Goal: Information Seeking & Learning: Learn about a topic

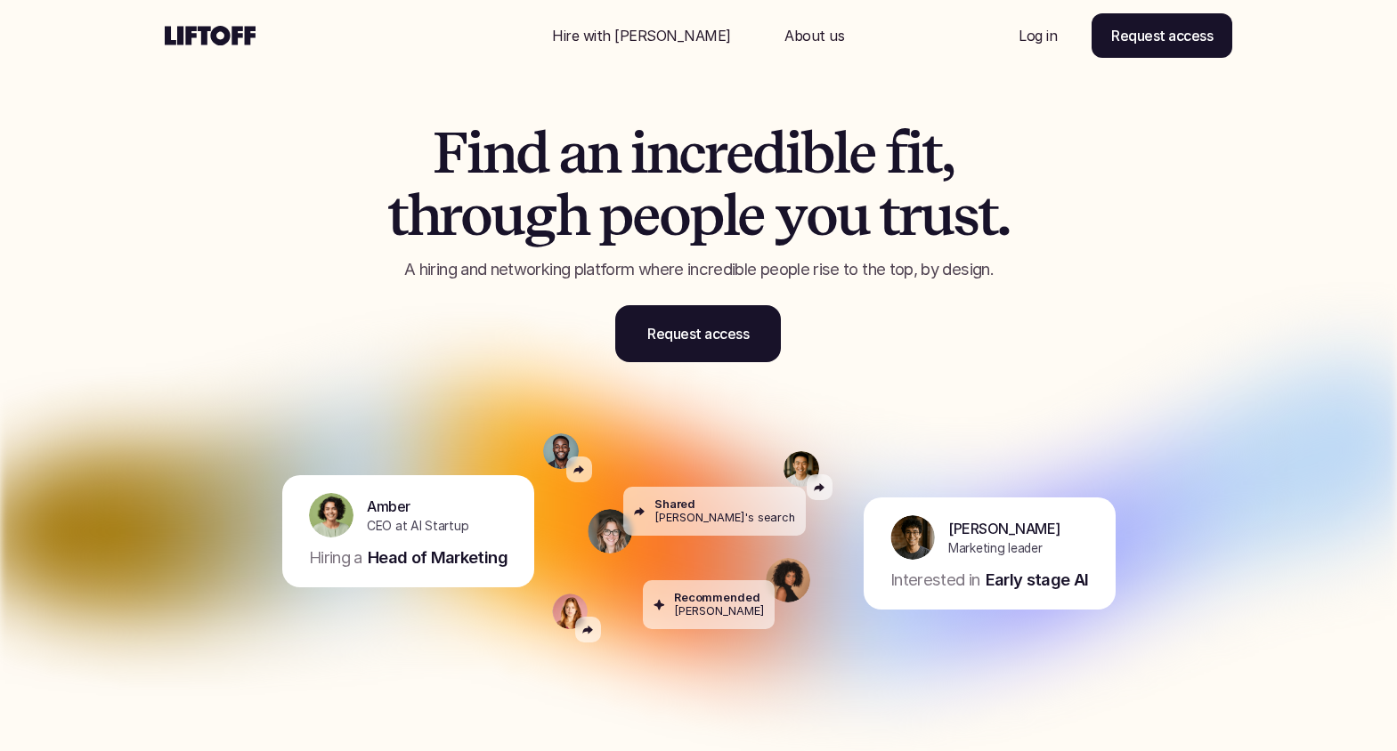
click at [652, 39] on p "Hire with [PERSON_NAME]" at bounding box center [641, 35] width 179 height 21
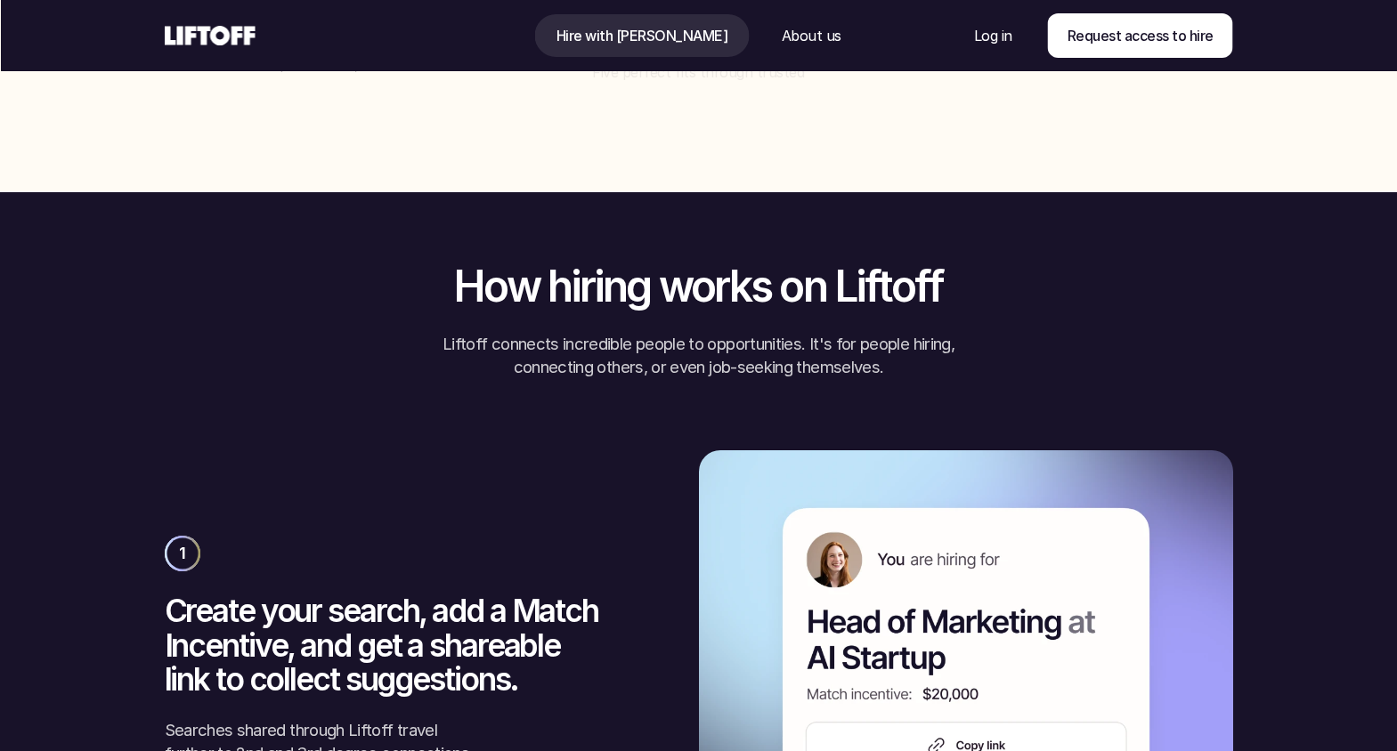
scroll to position [2033, 0]
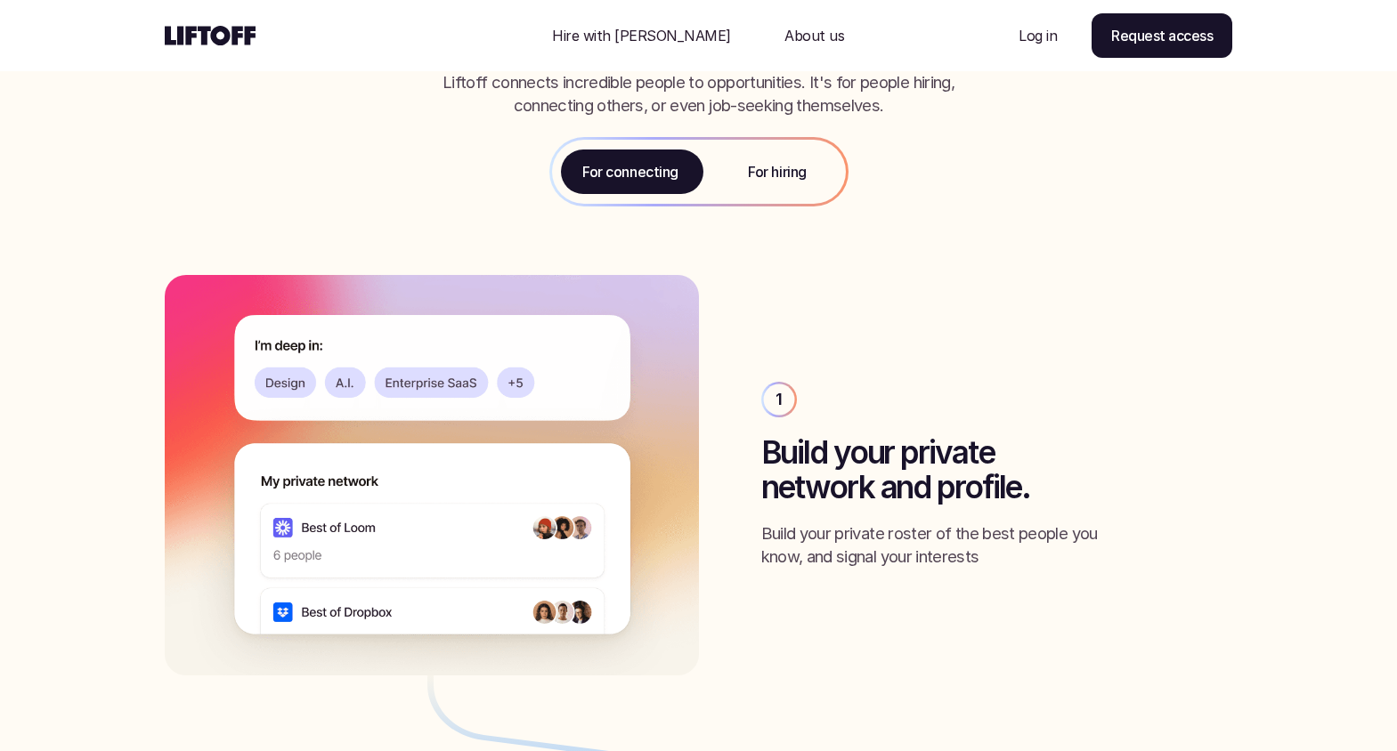
scroll to position [1958, 0]
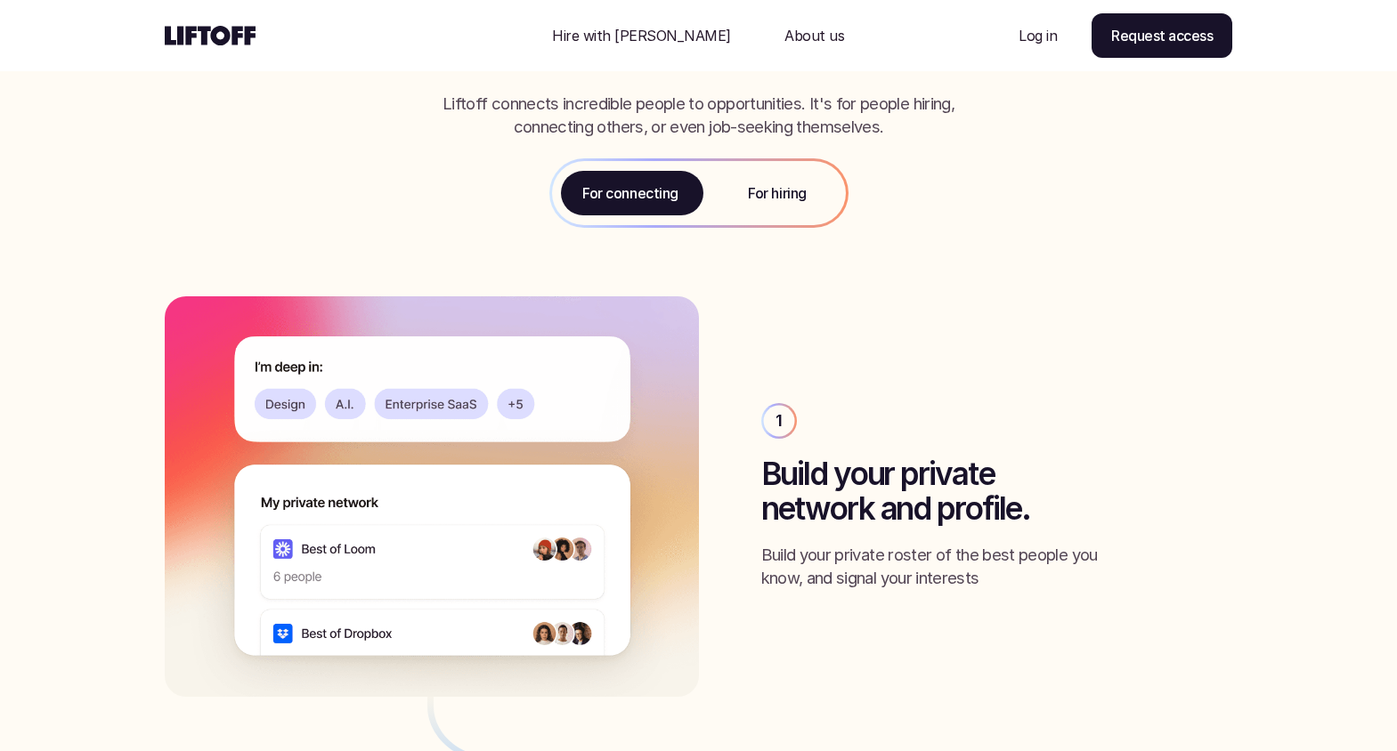
click at [768, 191] on p "For hiring" at bounding box center [777, 192] width 58 height 21
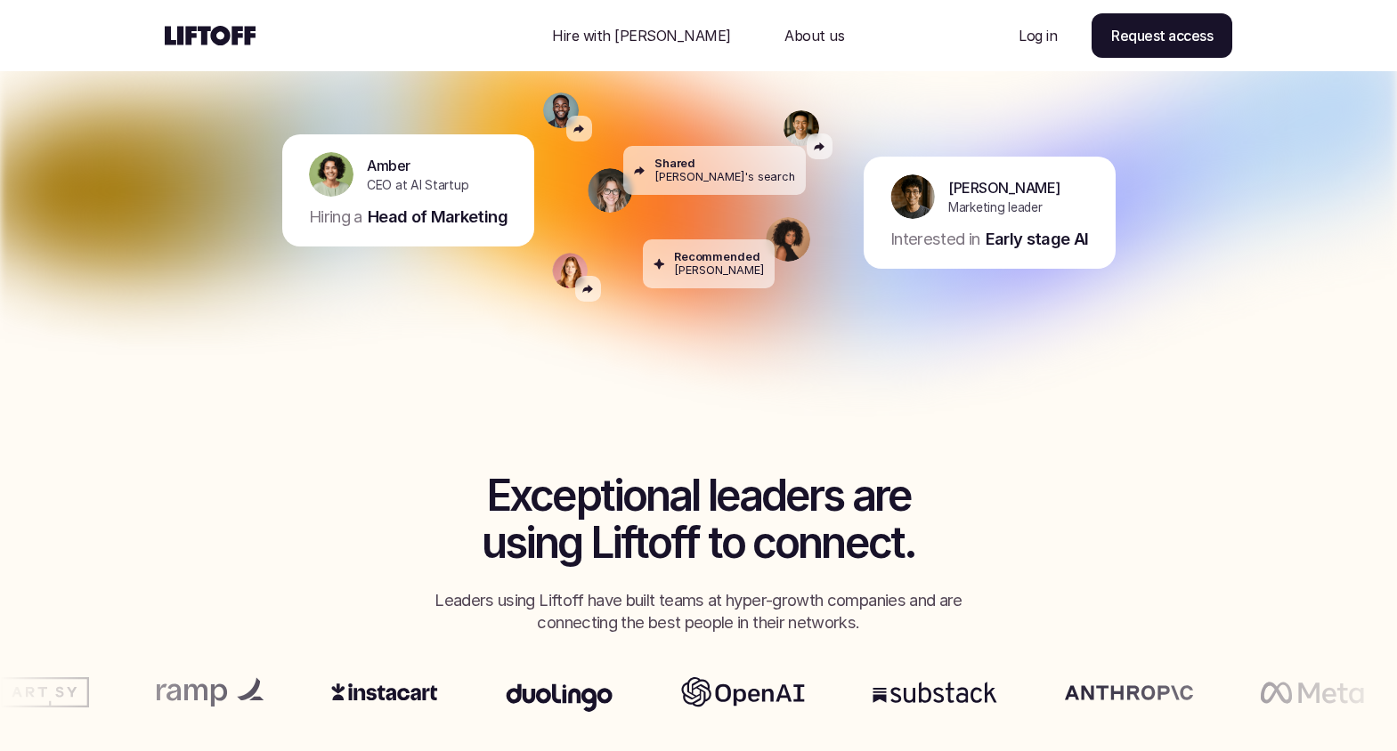
scroll to position [0, 0]
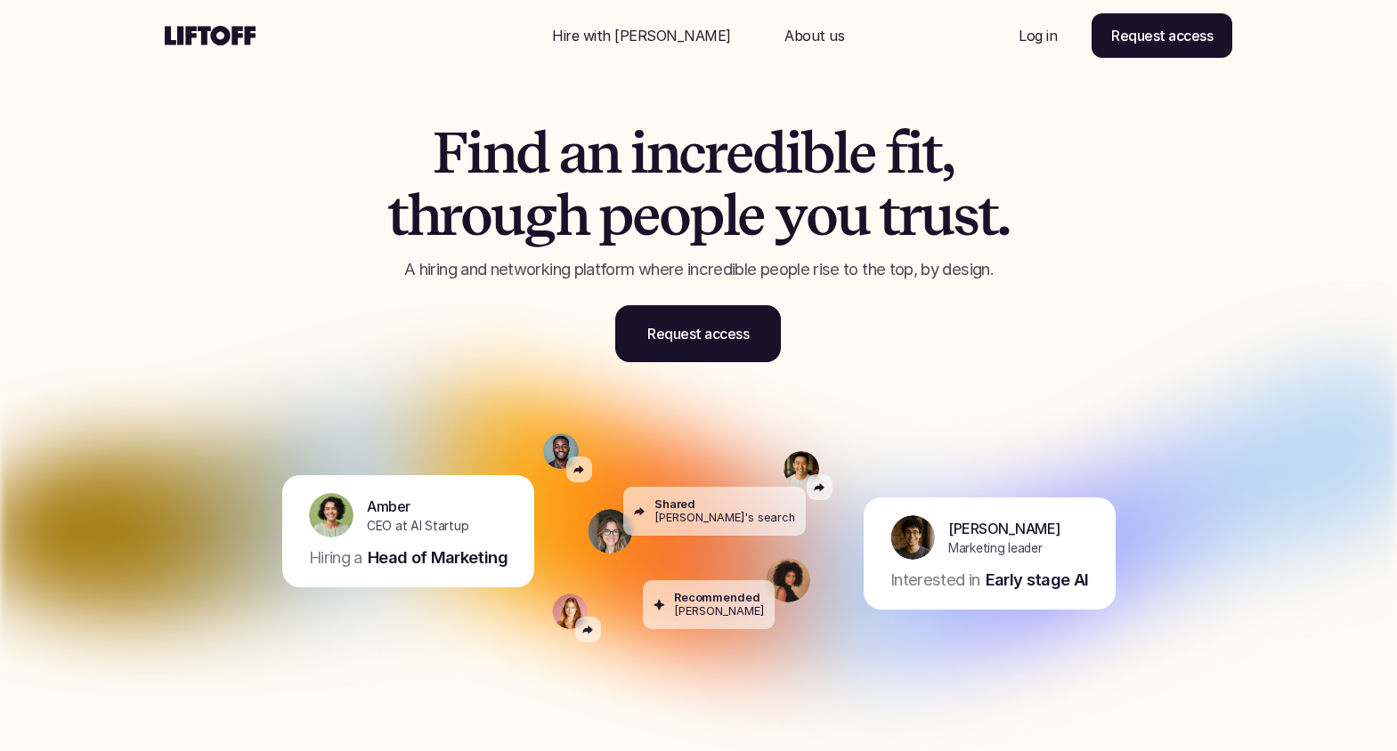
click at [784, 31] on p "About us" at bounding box center [814, 35] width 60 height 21
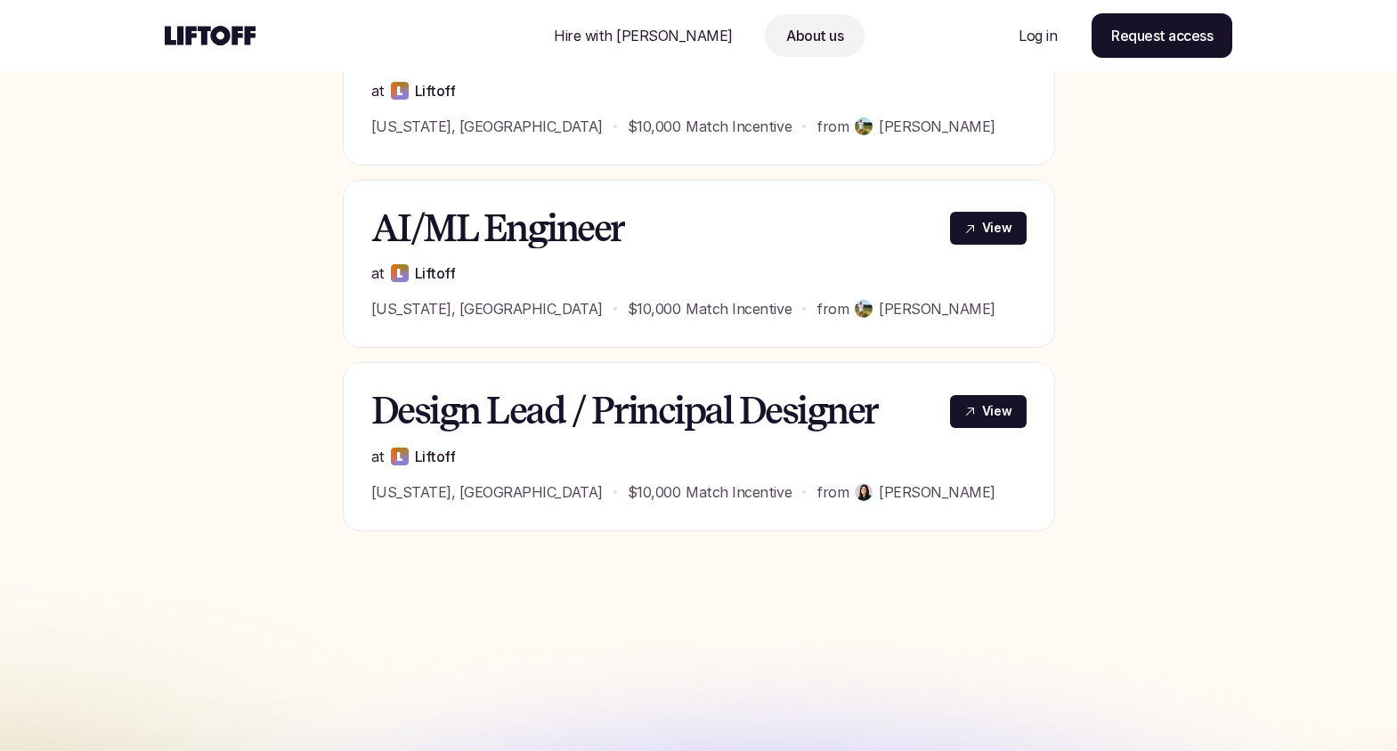
scroll to position [1002, 0]
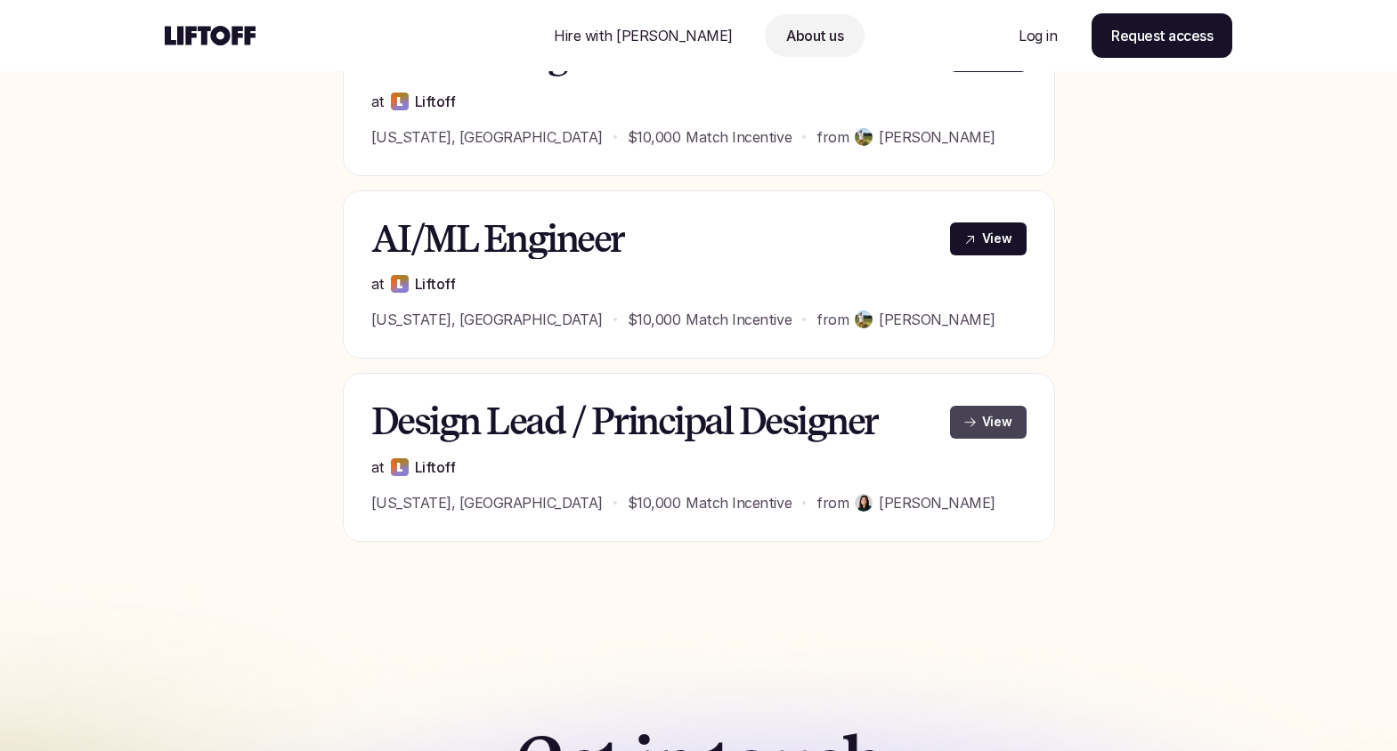
click at [1002, 420] on p "View" at bounding box center [997, 422] width 30 height 19
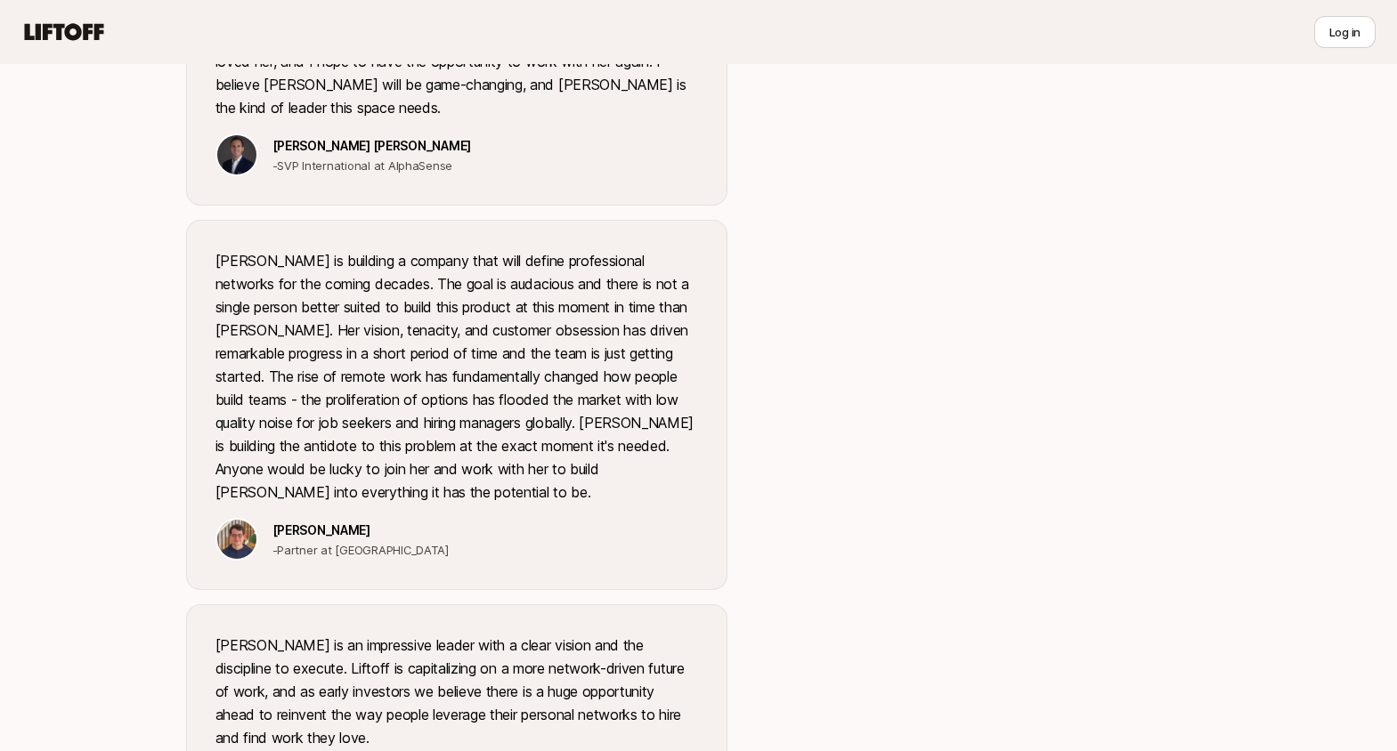
scroll to position [2144, 0]
